Goal: Task Accomplishment & Management: Manage account settings

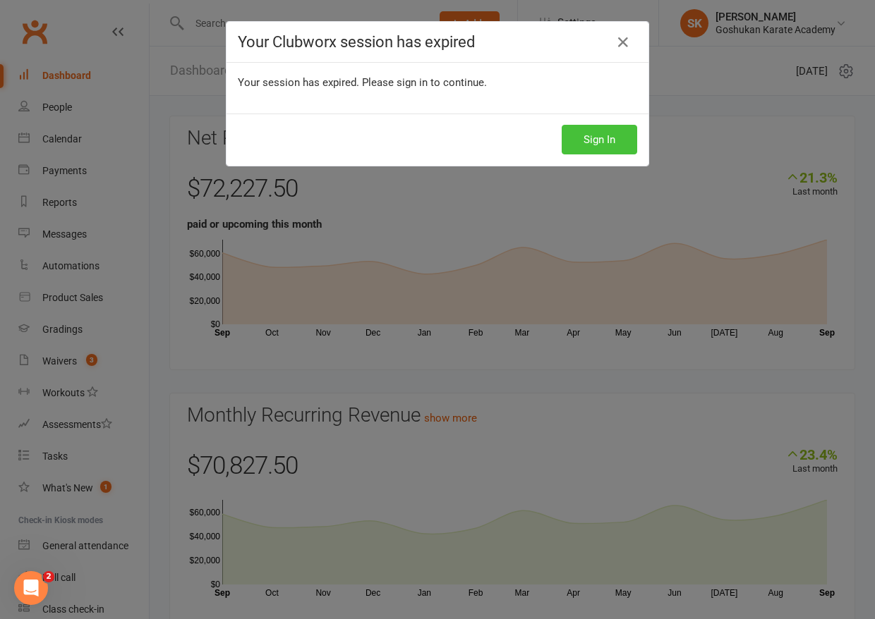
click at [600, 138] on button "Sign In" at bounding box center [599, 140] width 75 height 30
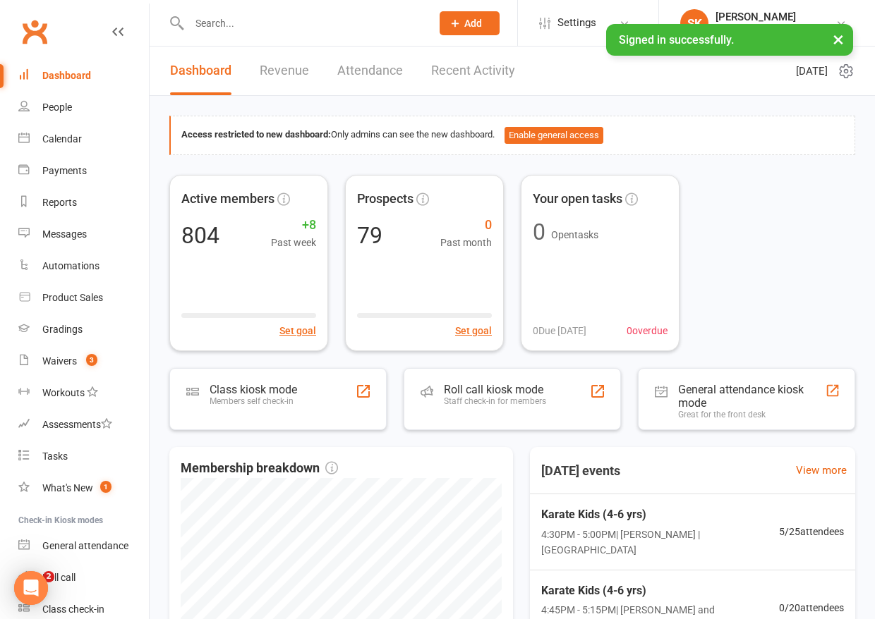
click at [224, 19] on input "text" at bounding box center [303, 23] width 236 height 20
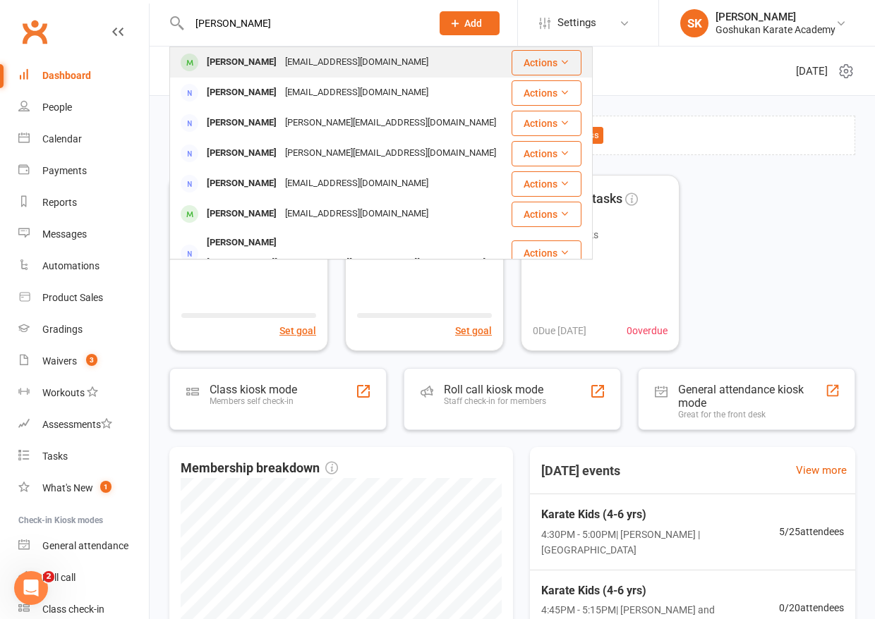
type input "[PERSON_NAME]"
drag, startPoint x: 229, startPoint y: 47, endPoint x: 236, endPoint y: 66, distance: 19.9
click at [236, 66] on div "[PERSON_NAME]" at bounding box center [241, 62] width 78 height 20
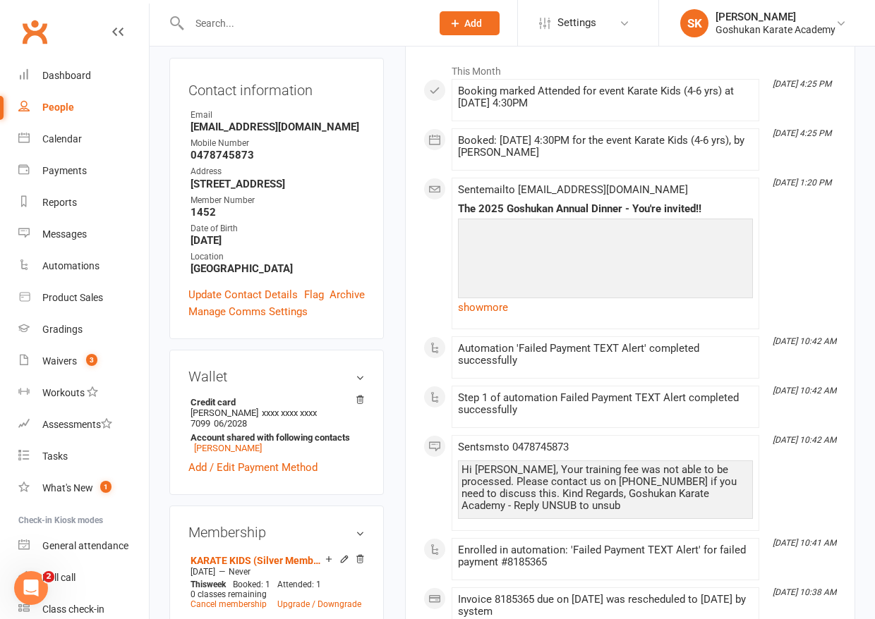
scroll to position [413, 0]
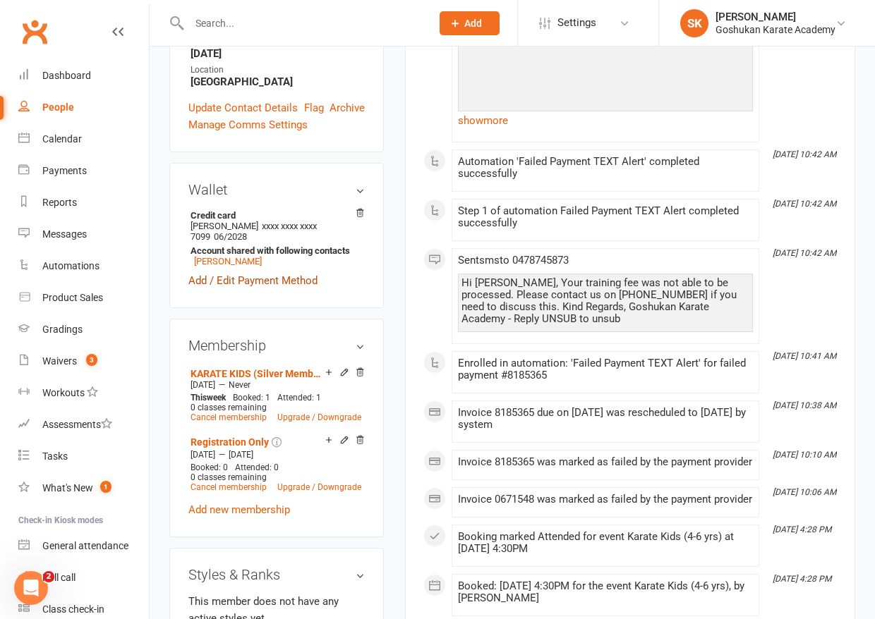
click at [249, 272] on link "Add / Edit Payment Method" at bounding box center [252, 280] width 129 height 17
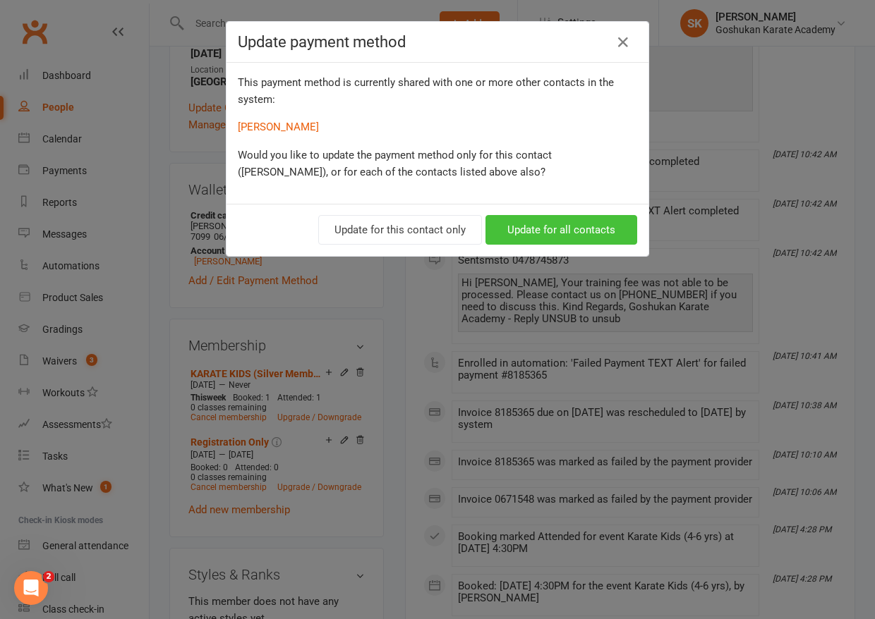
click at [566, 232] on button "Update for all contacts" at bounding box center [561, 230] width 152 height 30
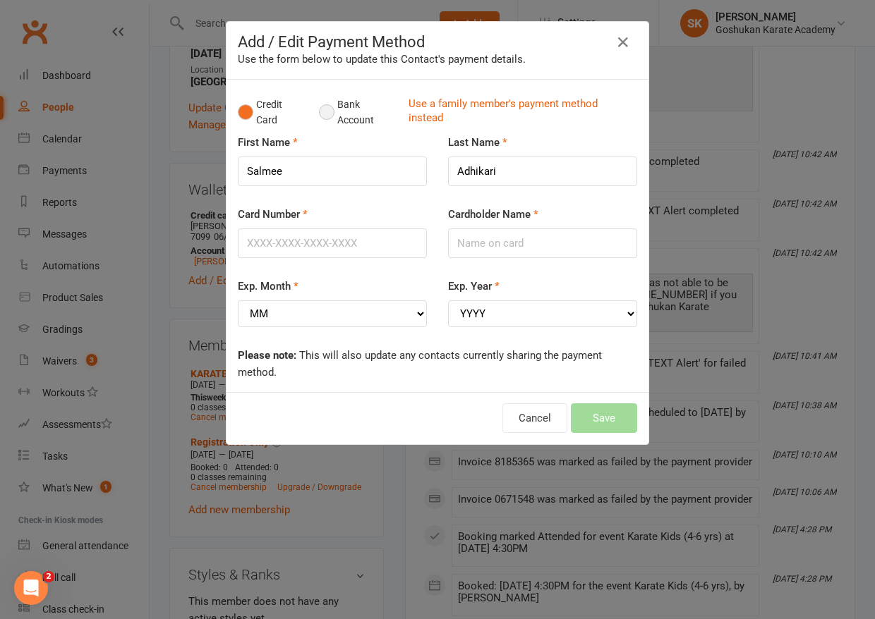
click at [326, 111] on button "Bank Account" at bounding box center [358, 112] width 78 height 43
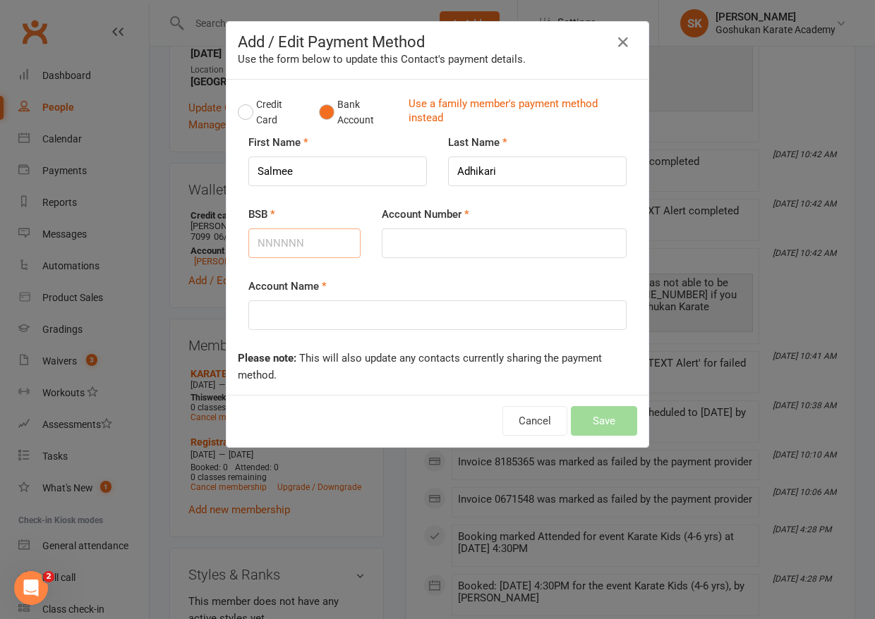
click at [289, 245] on input "BSB" at bounding box center [304, 244] width 112 height 30
type input "062452"
click at [417, 243] on input "Account Number" at bounding box center [504, 244] width 245 height 30
type input "10462284"
click at [363, 315] on input "Account Name" at bounding box center [437, 316] width 378 height 30
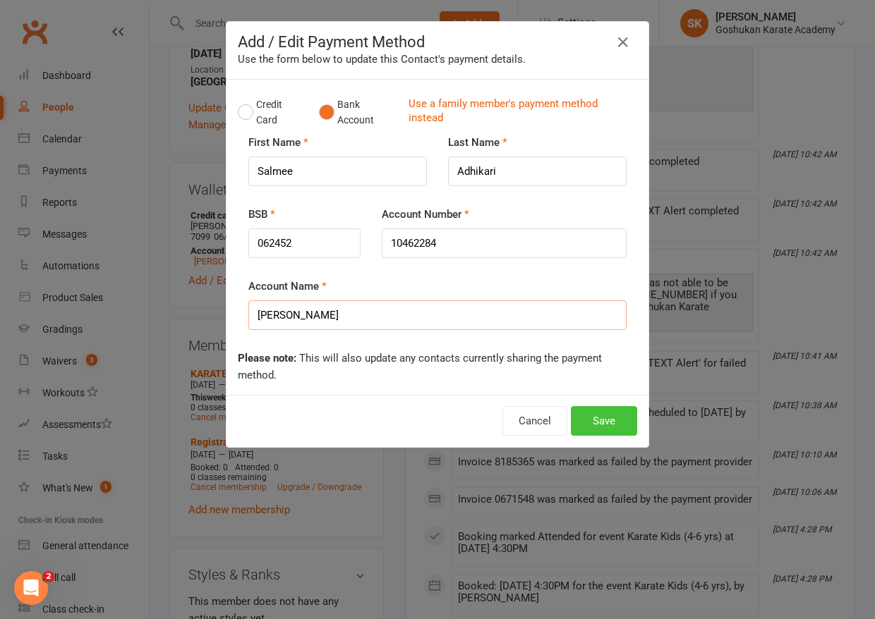
type input "[PERSON_NAME]"
click at [602, 420] on button "Save" at bounding box center [604, 421] width 66 height 30
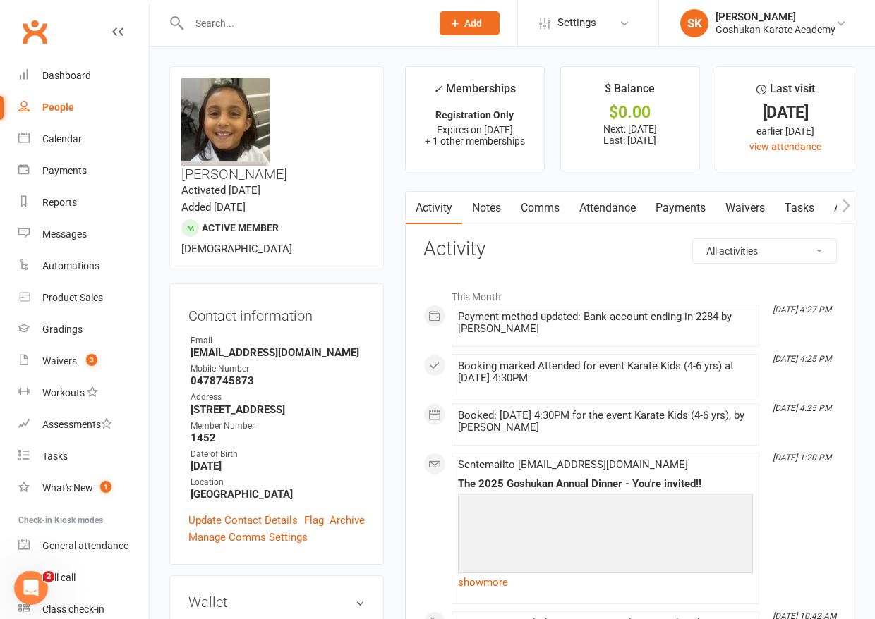
scroll to position [0, 0]
click at [615, 210] on link "Attendance" at bounding box center [607, 208] width 76 height 32
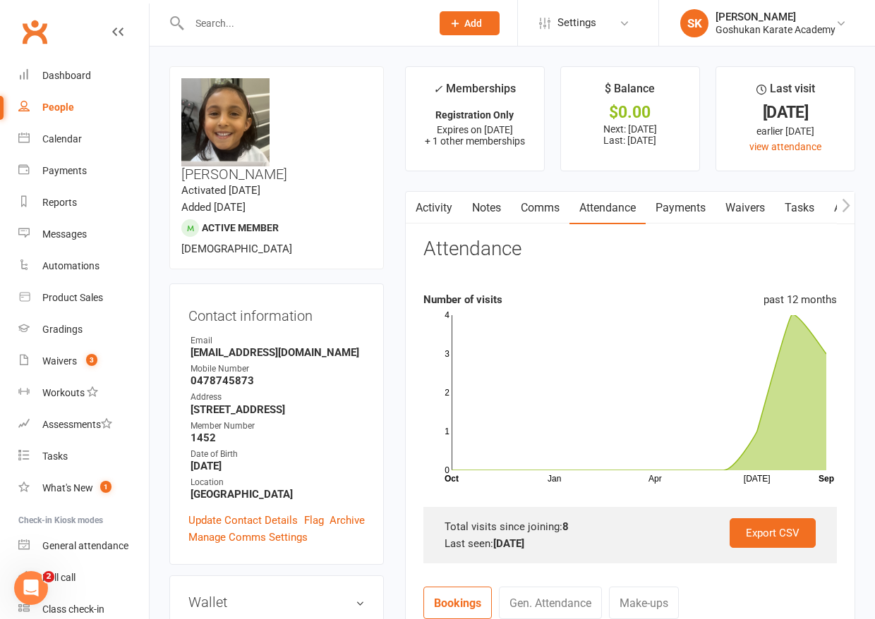
click at [687, 205] on link "Payments" at bounding box center [681, 208] width 70 height 32
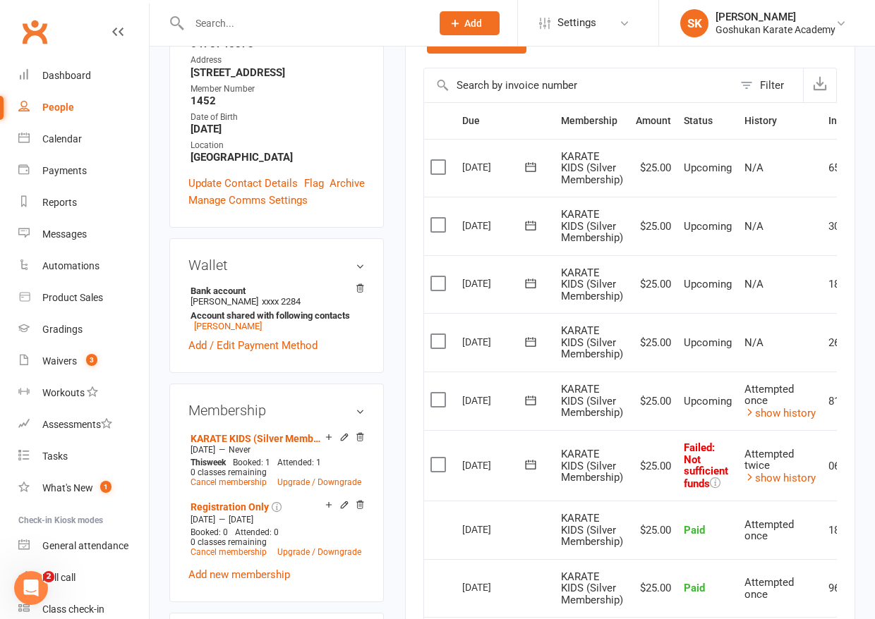
scroll to position [560, 0]
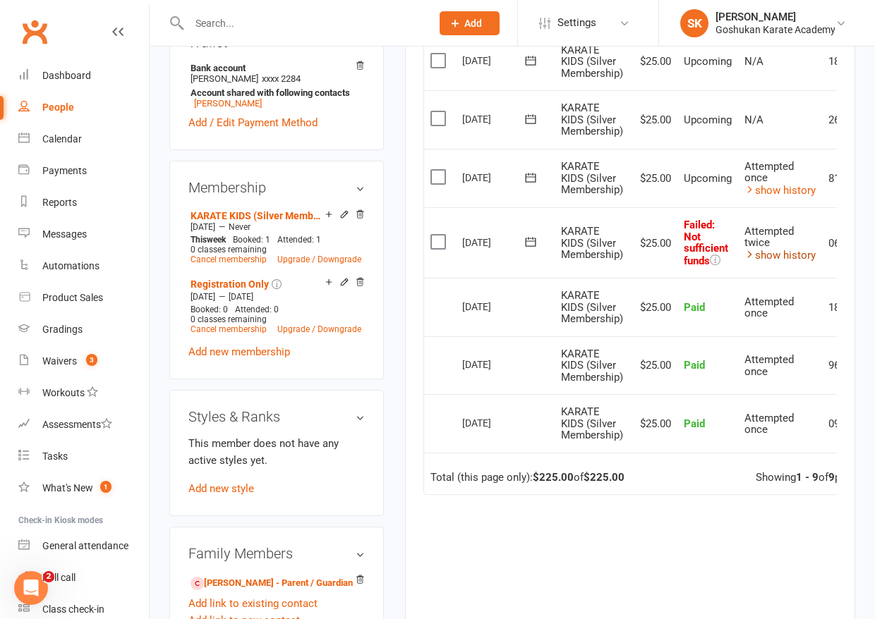
click at [787, 249] on link "show history" at bounding box center [779, 255] width 71 height 13
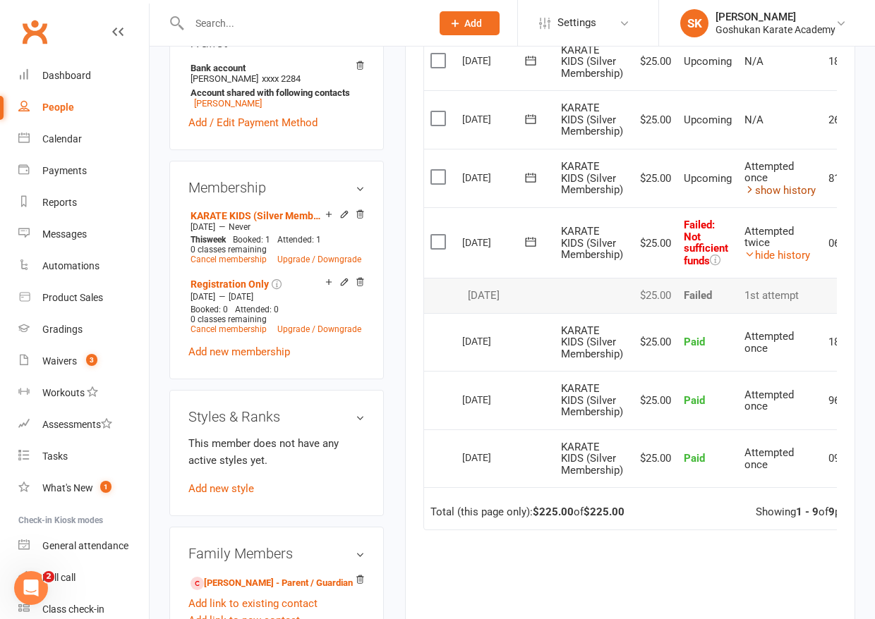
click at [798, 184] on link "show history" at bounding box center [779, 190] width 71 height 13
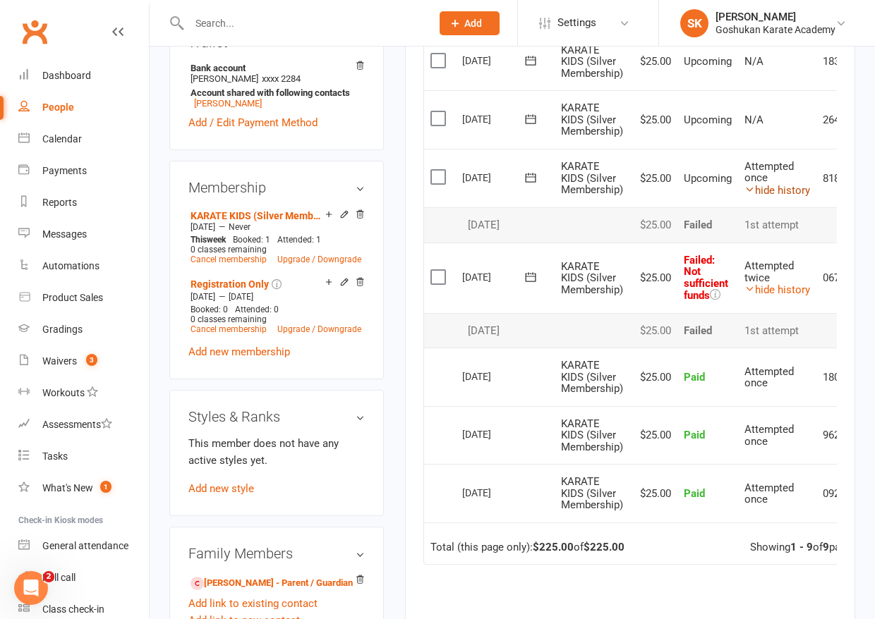
click at [798, 184] on link "hide history" at bounding box center [777, 190] width 66 height 13
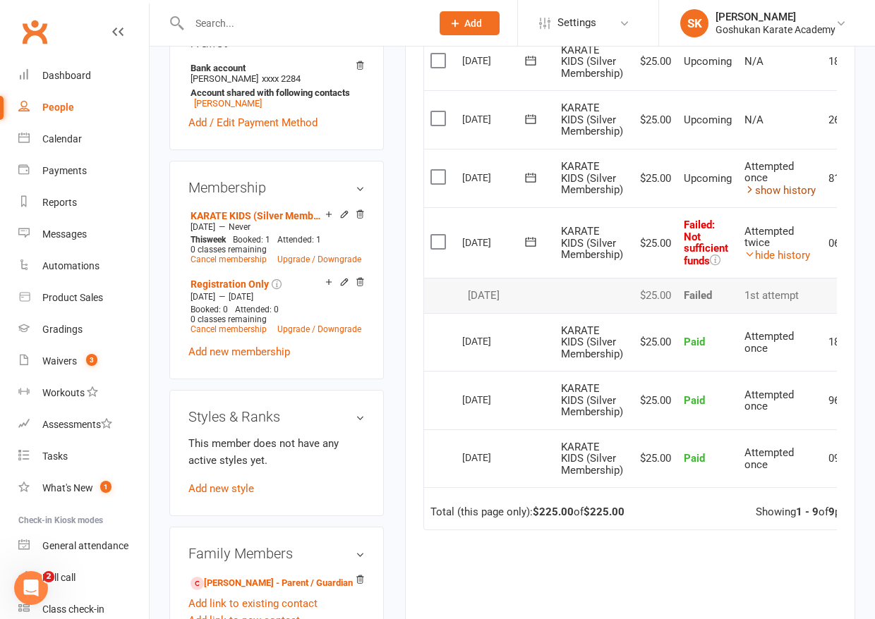
click at [798, 184] on link "show history" at bounding box center [779, 190] width 71 height 13
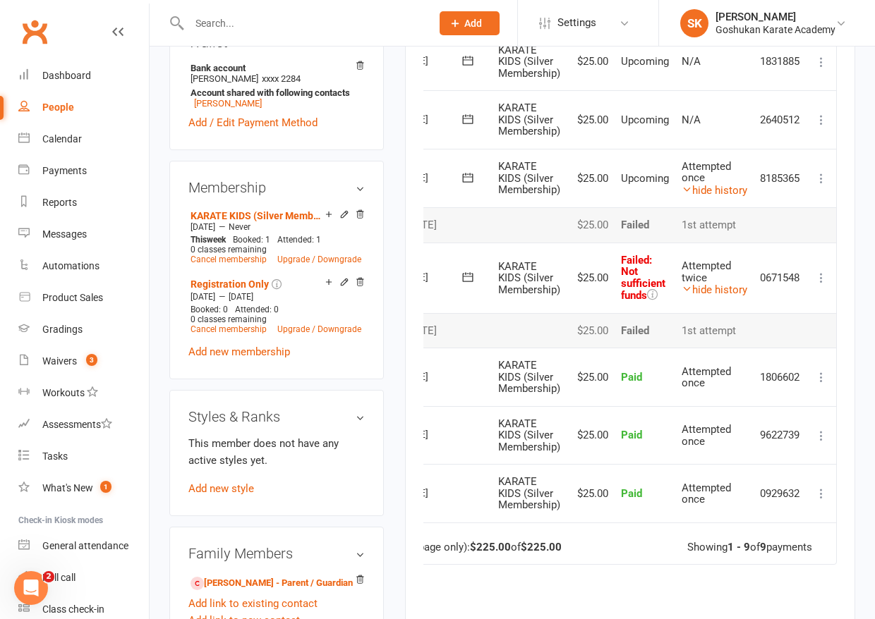
scroll to position [0, 67]
click at [820, 271] on icon at bounding box center [821, 278] width 14 height 14
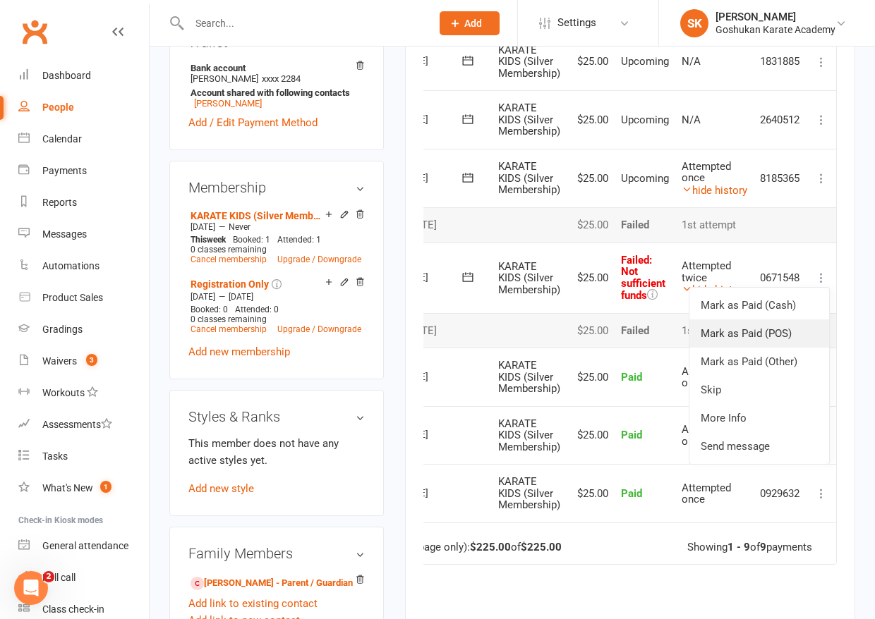
click at [723, 322] on link "Mark as Paid (POS)" at bounding box center [759, 334] width 140 height 28
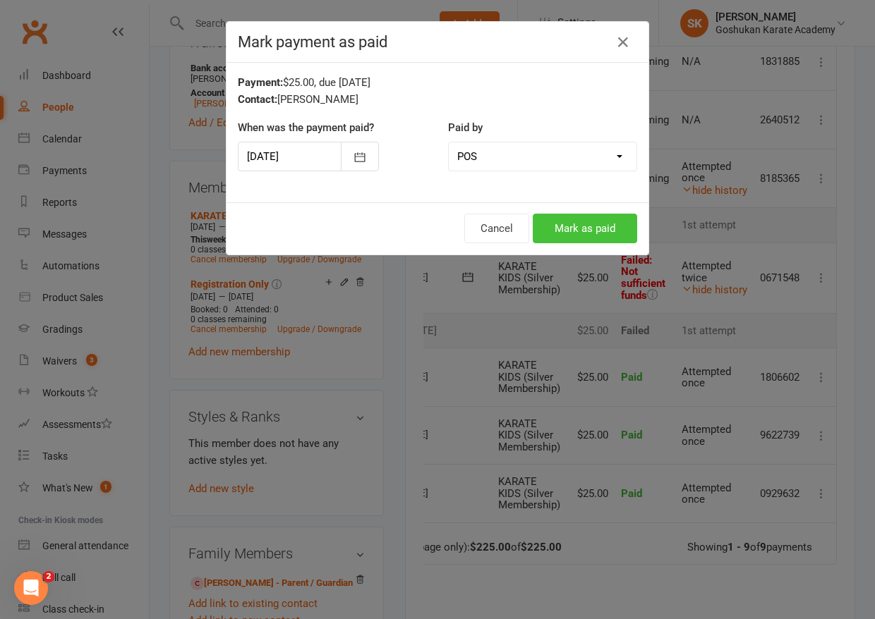
click at [581, 226] on button "Mark as paid" at bounding box center [585, 229] width 104 height 30
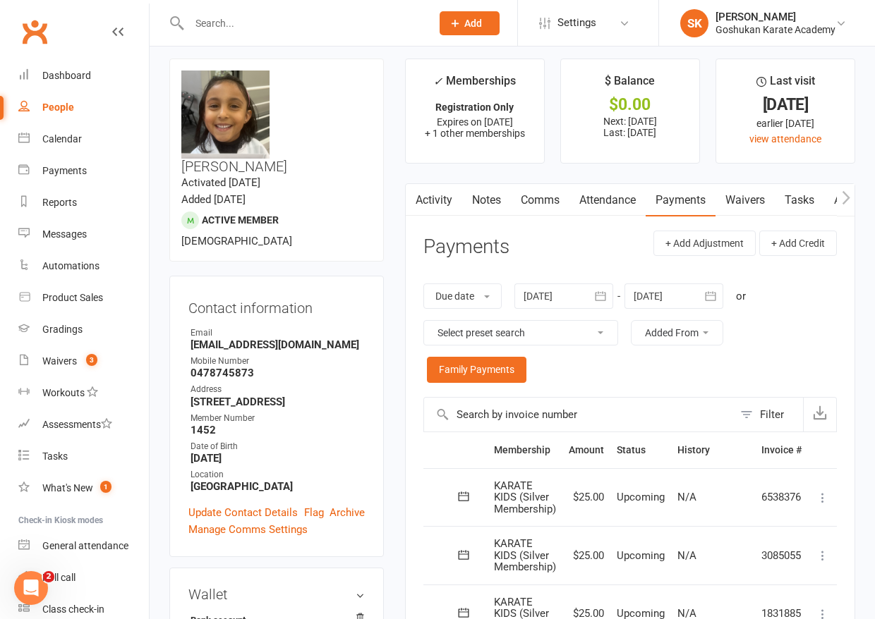
scroll to position [7, 0]
click at [219, 25] on input "text" at bounding box center [303, 23] width 236 height 20
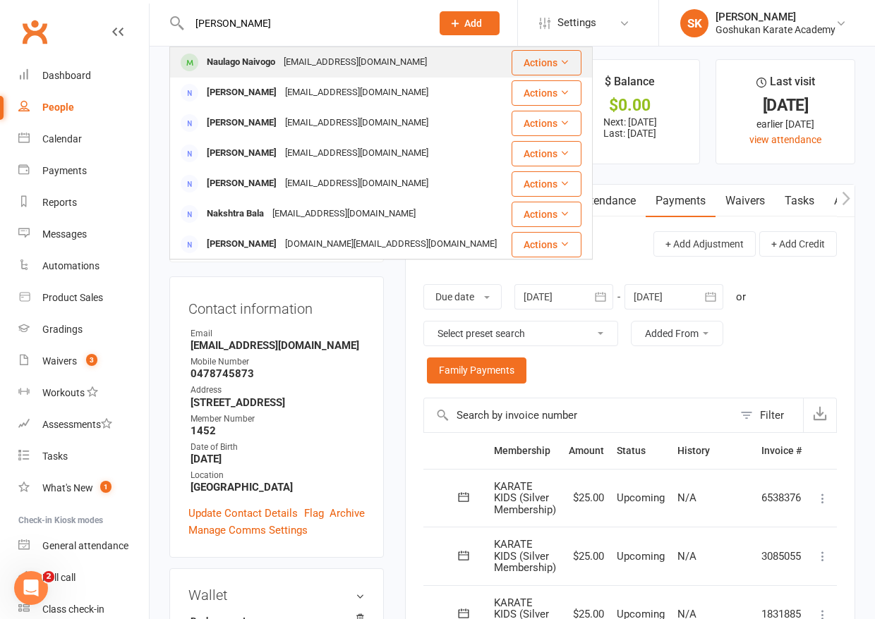
type input "[PERSON_NAME]"
click at [235, 61] on div "Naulago Naivogo" at bounding box center [240, 62] width 77 height 20
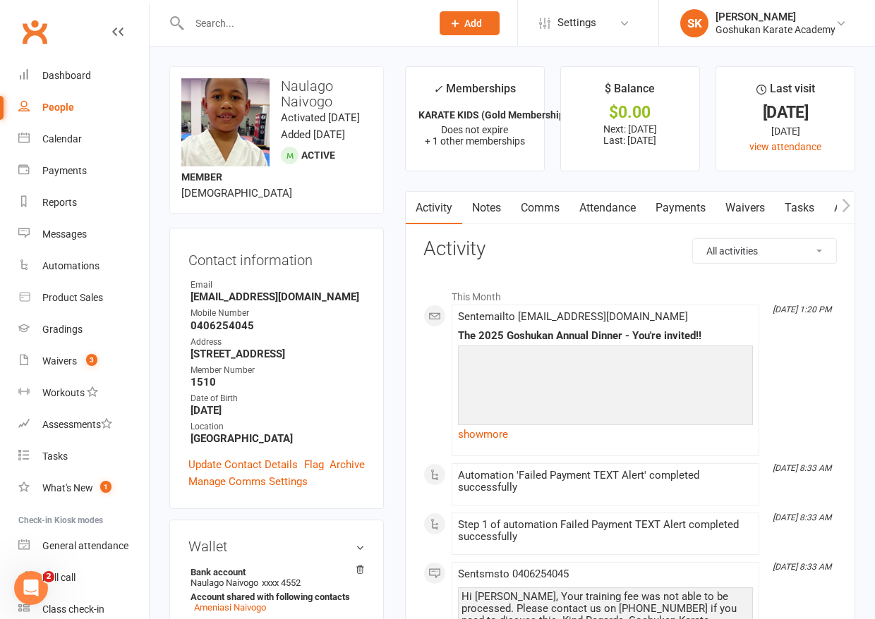
click at [674, 211] on link "Payments" at bounding box center [681, 208] width 70 height 32
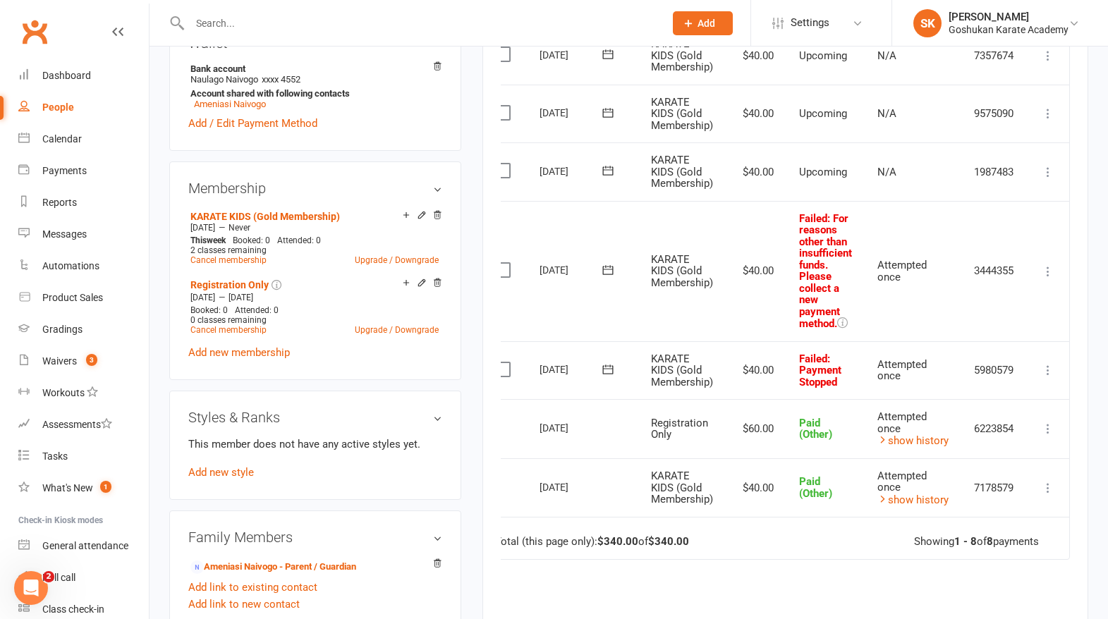
scroll to position [475, 0]
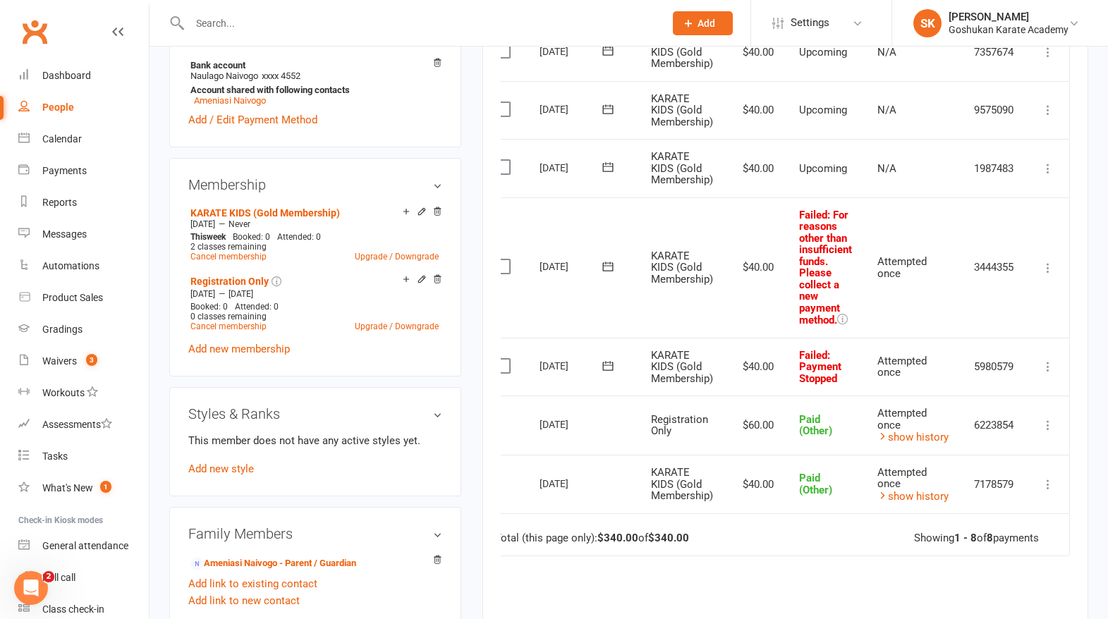
click at [874, 261] on icon at bounding box center [1048, 268] width 14 height 14
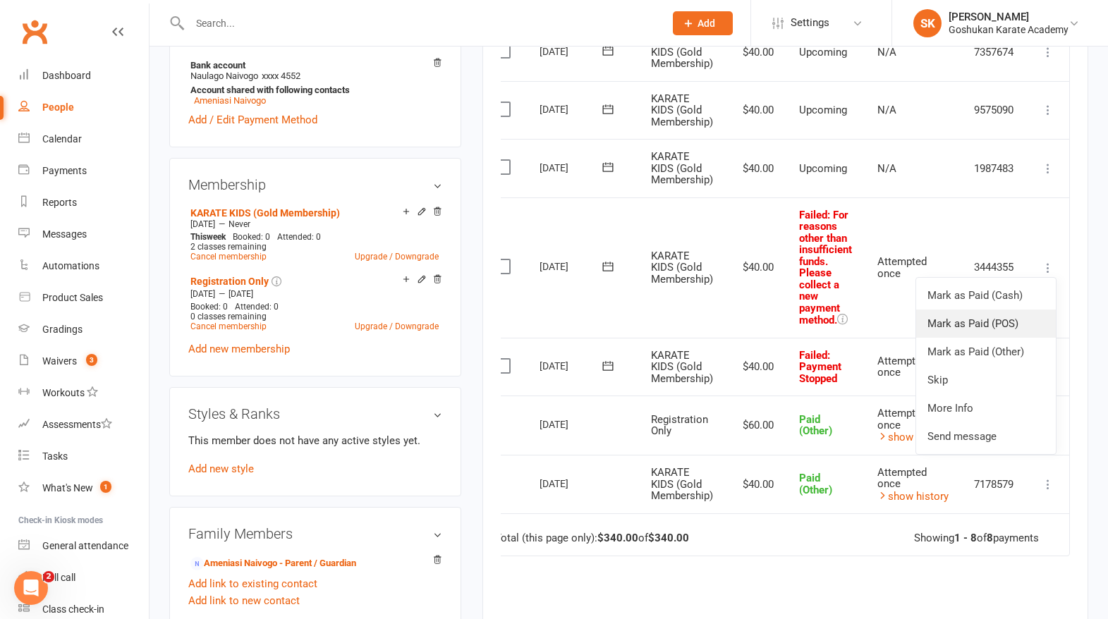
click at [874, 313] on link "Mark as Paid (POS)" at bounding box center [986, 324] width 140 height 28
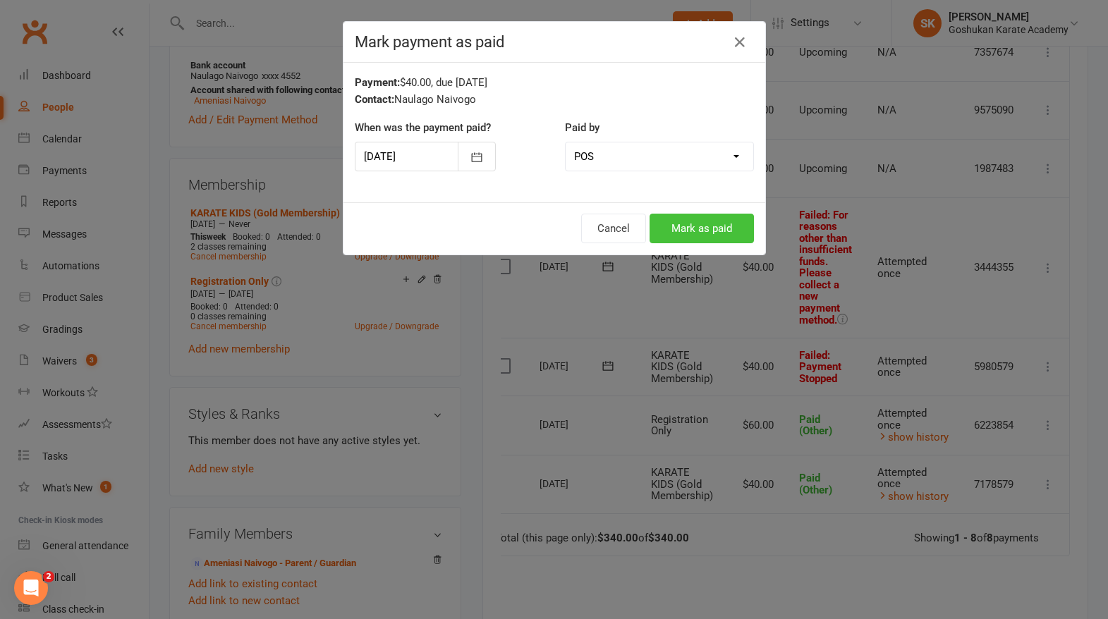
click at [693, 224] on button "Mark as paid" at bounding box center [702, 229] width 104 height 30
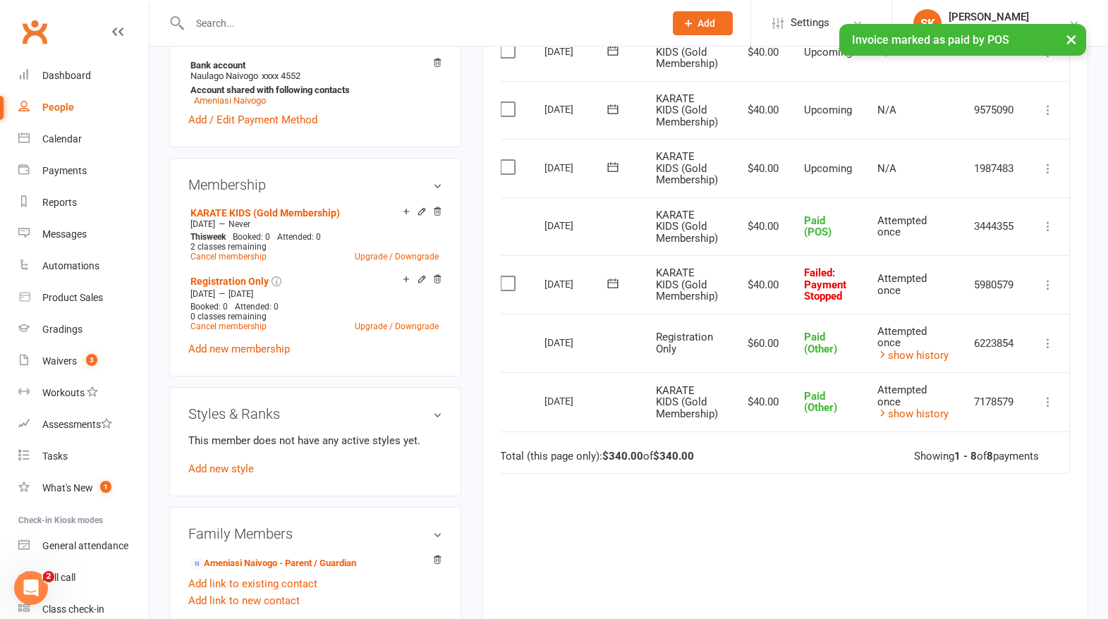
scroll to position [0, 18]
click at [874, 278] on icon at bounding box center [1048, 285] width 14 height 14
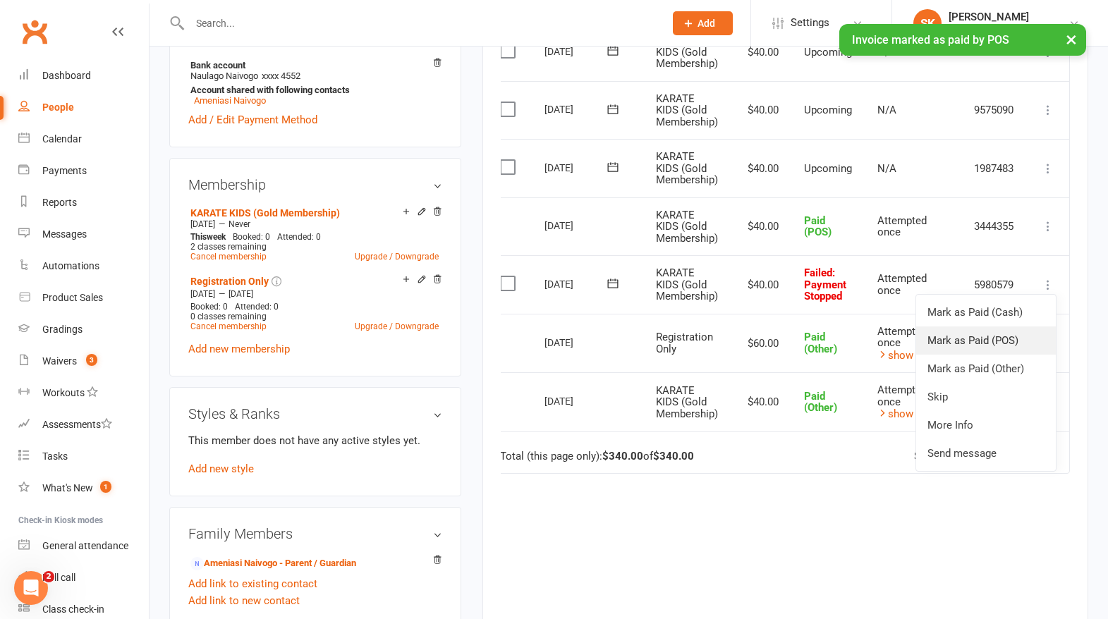
click at [874, 334] on link "Mark as Paid (POS)" at bounding box center [986, 341] width 140 height 28
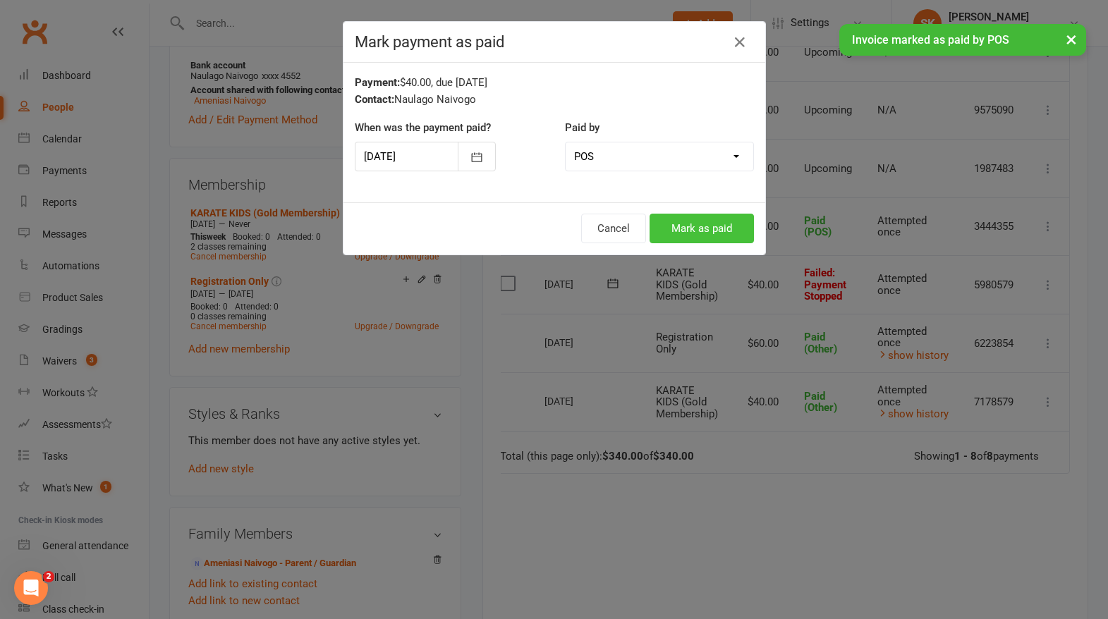
click at [713, 229] on button "Mark as paid" at bounding box center [702, 229] width 104 height 30
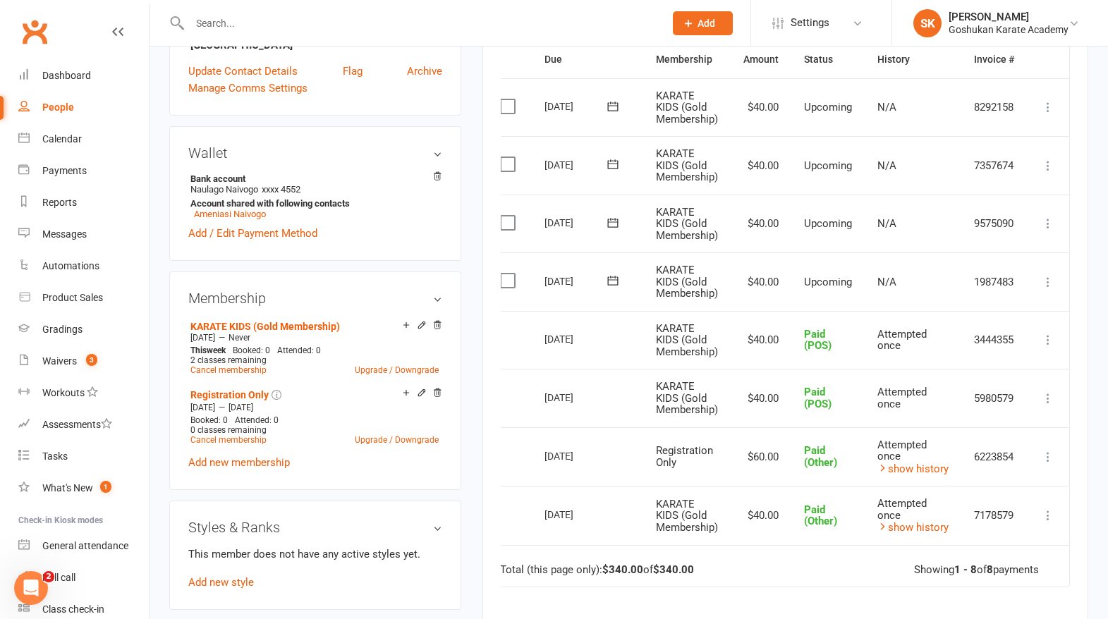
scroll to position [407, 0]
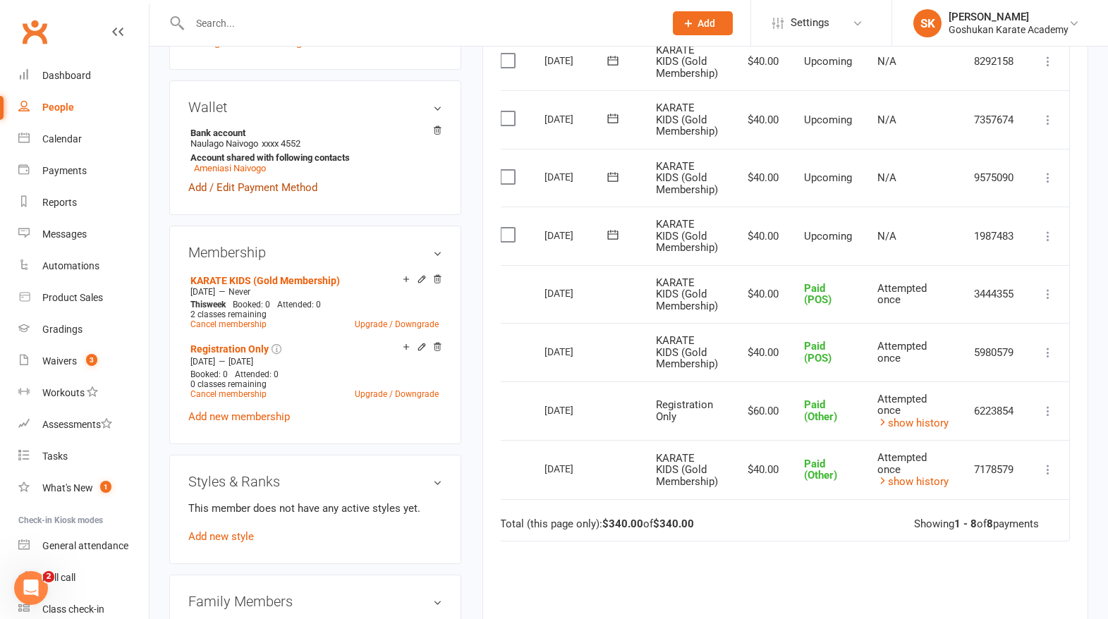
click at [252, 186] on link "Add / Edit Payment Method" at bounding box center [252, 187] width 129 height 17
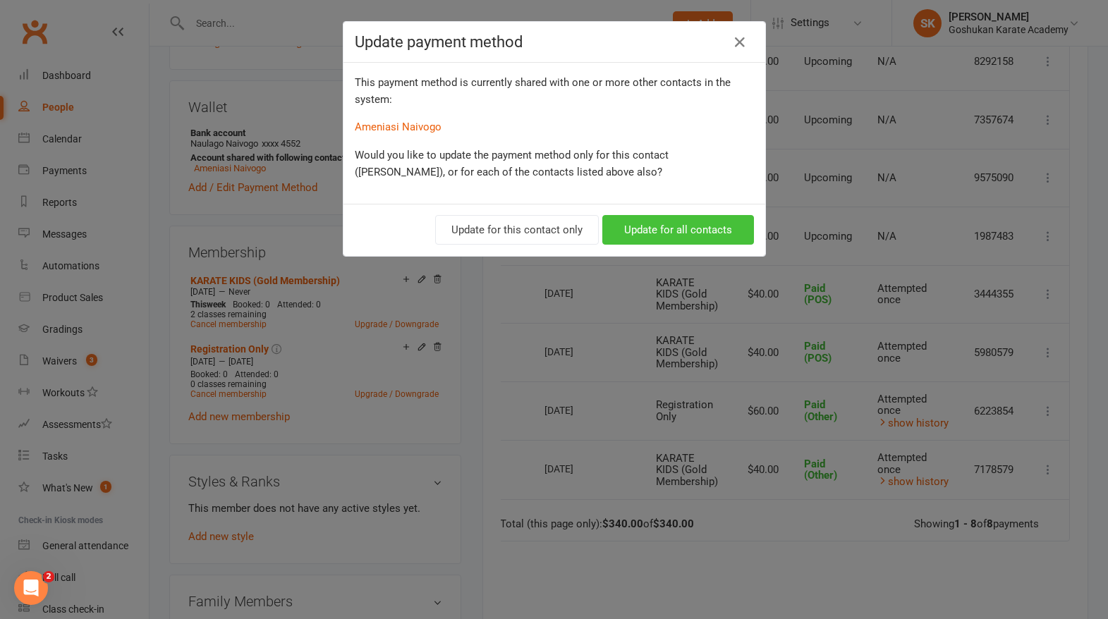
click at [670, 229] on button "Update for all contacts" at bounding box center [678, 230] width 152 height 30
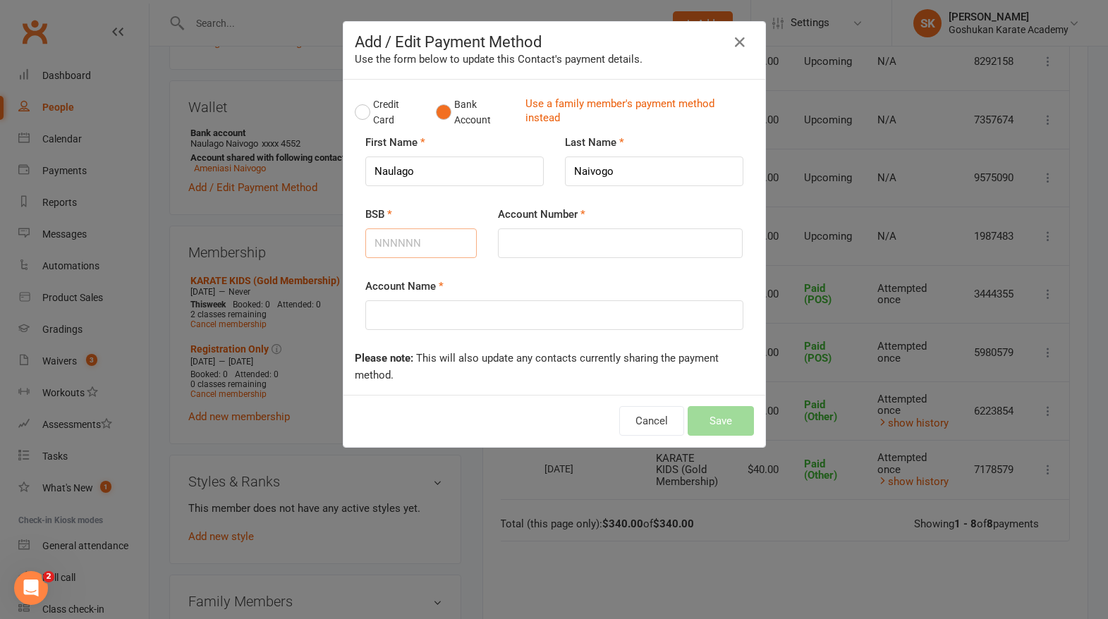
click at [432, 237] on input "BSB" at bounding box center [421, 244] width 112 height 30
type input "062167"
click at [546, 248] on input "Account Number" at bounding box center [620, 244] width 245 height 30
type input "10184521"
click at [420, 305] on input "Account Name" at bounding box center [554, 316] width 378 height 30
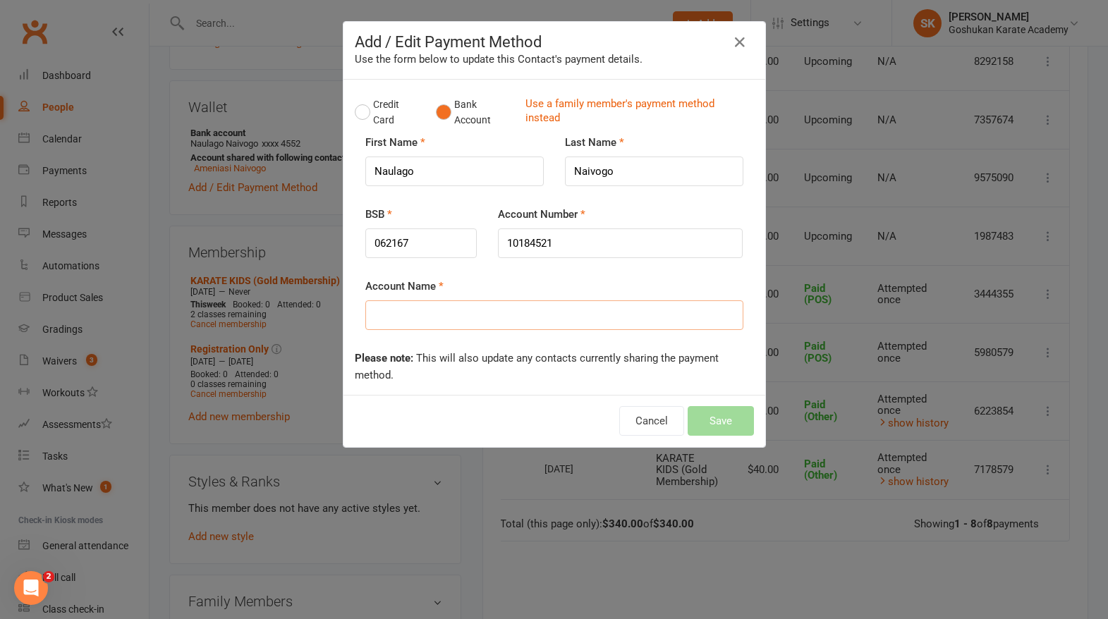
type input "N"
type input "Ameniasi Naivogo"
click at [722, 418] on button "Save" at bounding box center [721, 421] width 66 height 30
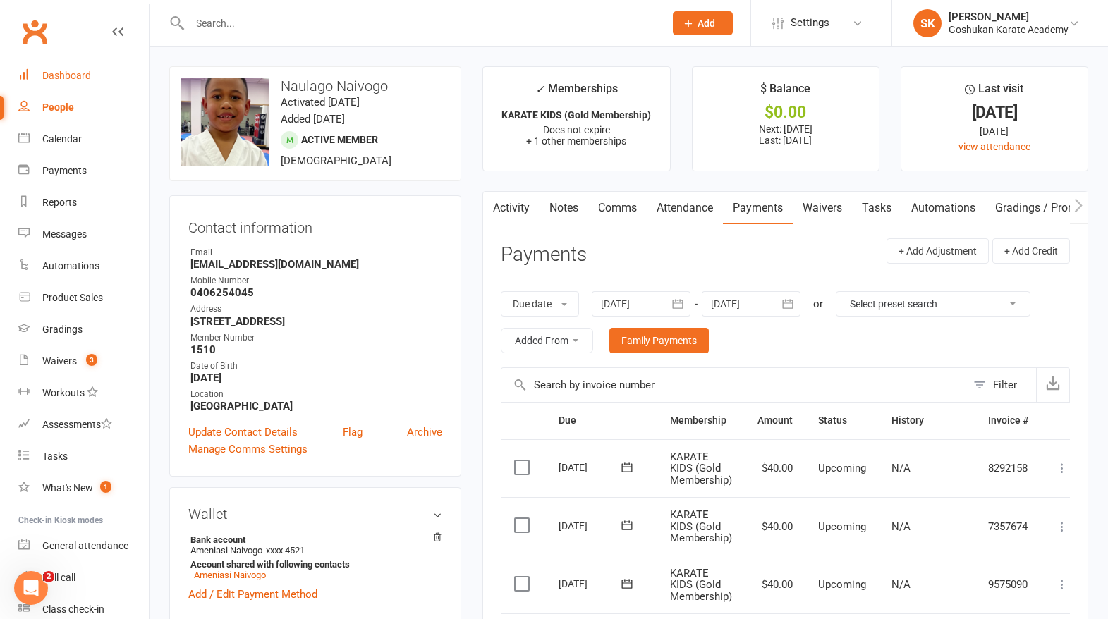
scroll to position [0, 0]
